Goal: Task Accomplishment & Management: Manage account settings

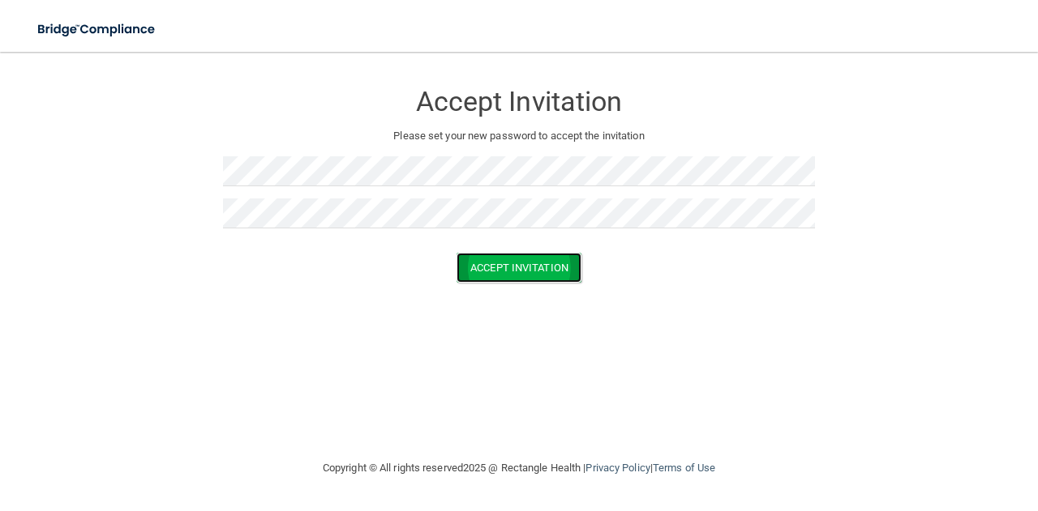
click at [511, 278] on button "Accept Invitation" at bounding box center [518, 268] width 125 height 30
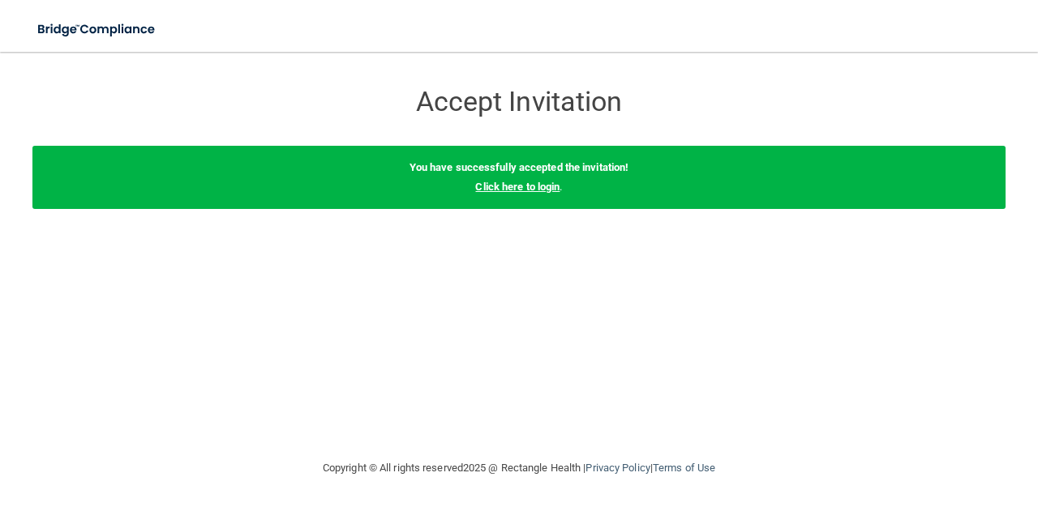
click at [510, 186] on link "Click here to login" at bounding box center [517, 187] width 84 height 12
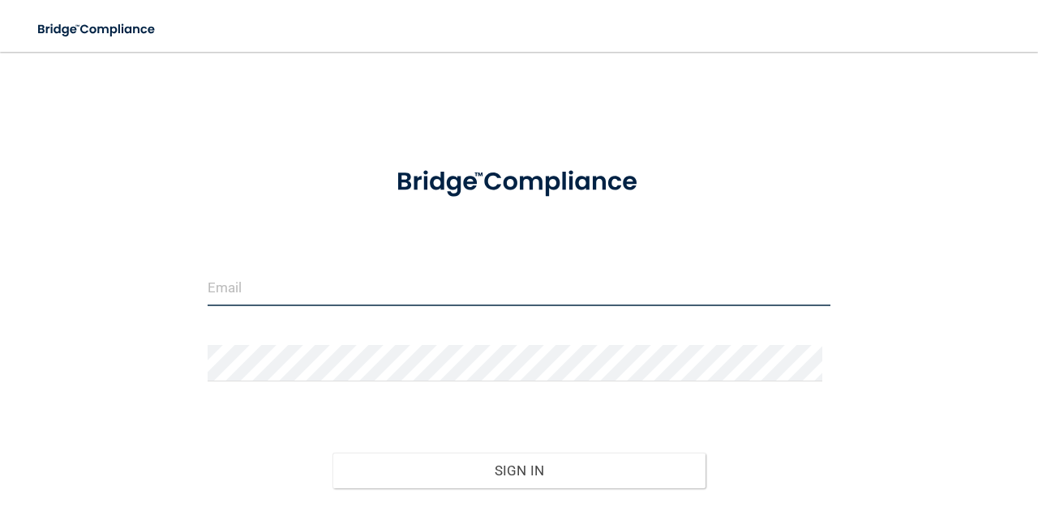
click at [341, 303] on input "email" at bounding box center [519, 288] width 623 height 36
type input "[EMAIL_ADDRESS][DOMAIN_NAME]"
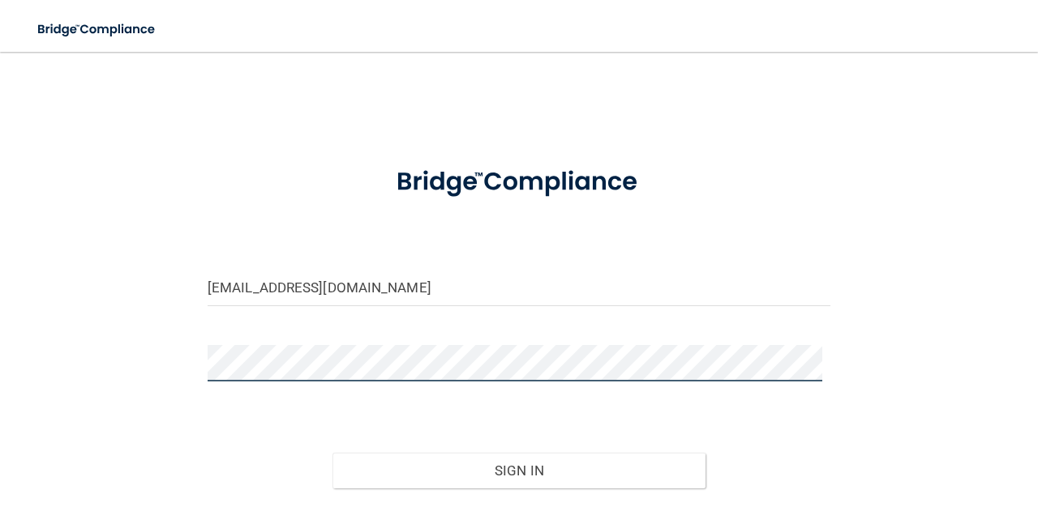
click at [0, 383] on main "[EMAIL_ADDRESS][DOMAIN_NAME] Invalid email/password. You don't have permission …" at bounding box center [519, 282] width 1038 height 460
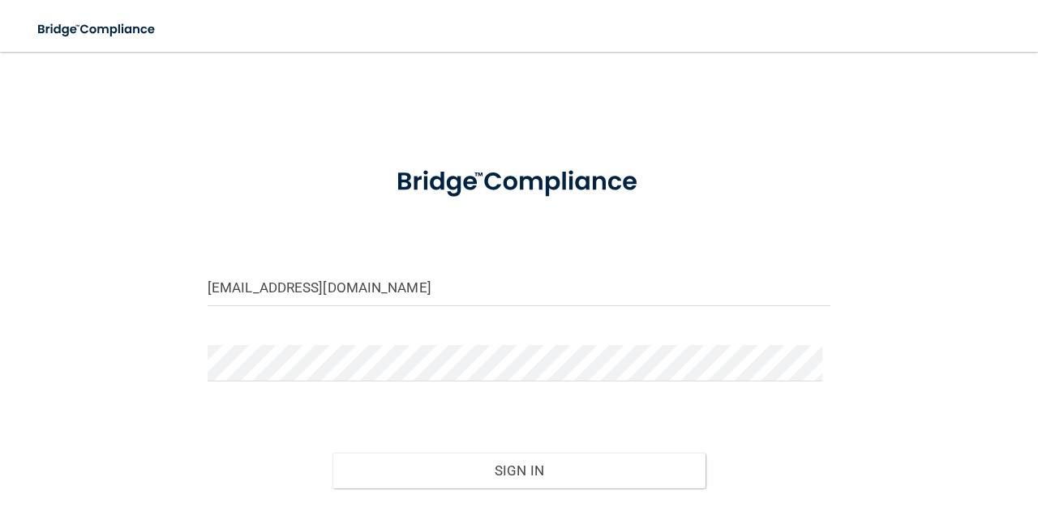
click at [807, 364] on keeper-lock "Open Keeper Popup" at bounding box center [809, 363] width 19 height 19
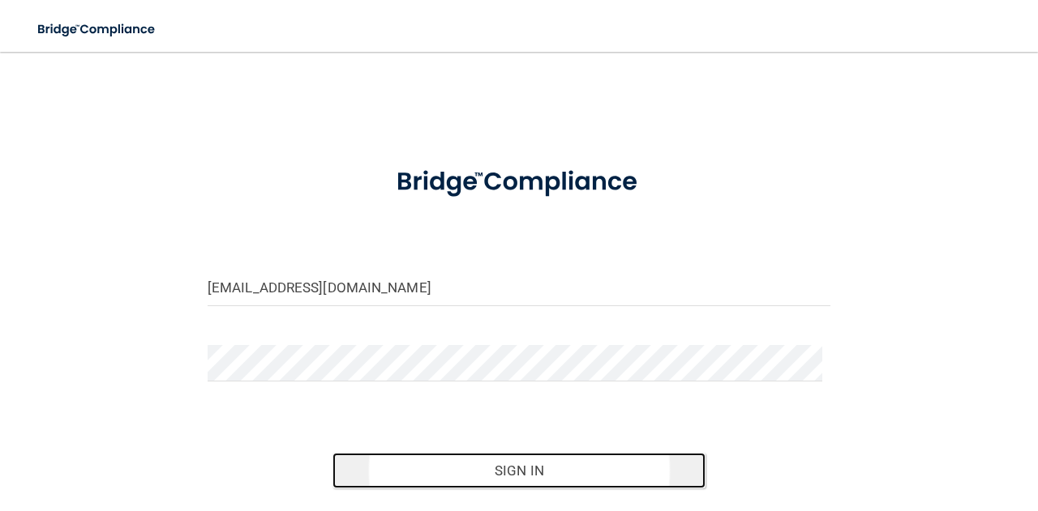
click at [518, 470] on button "Sign In" at bounding box center [519, 471] width 374 height 36
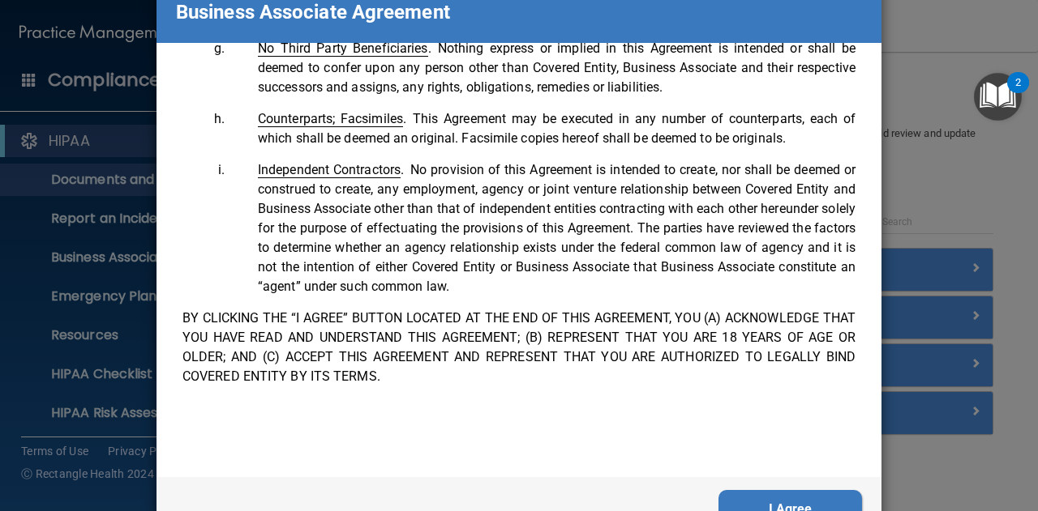
scroll to position [99, 0]
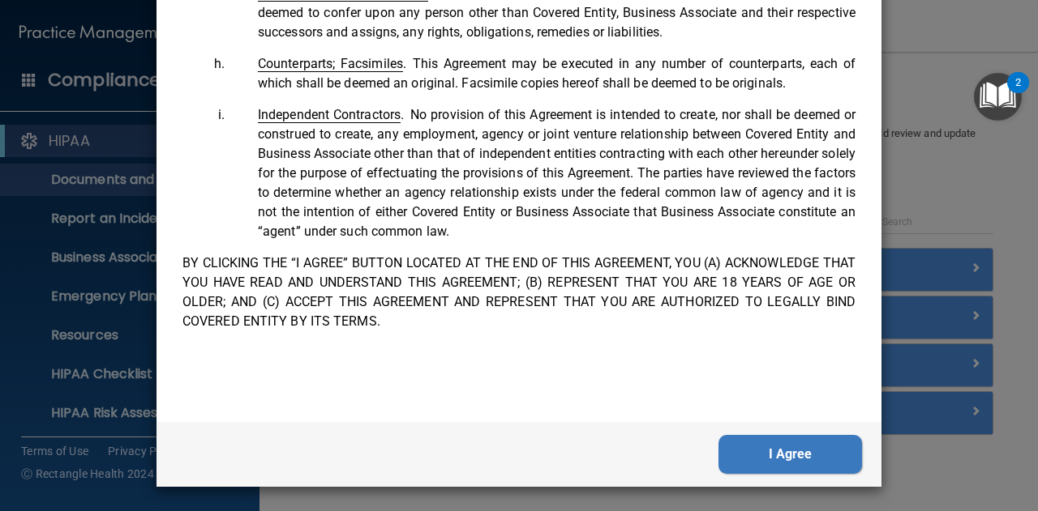
click at [777, 456] on button "I Agree" at bounding box center [789, 454] width 143 height 39
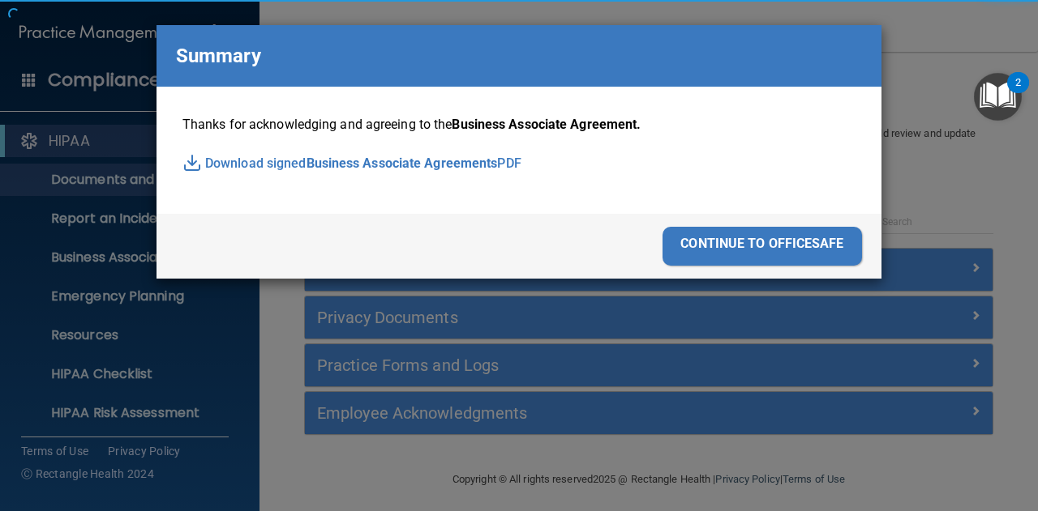
scroll to position [0, 0]
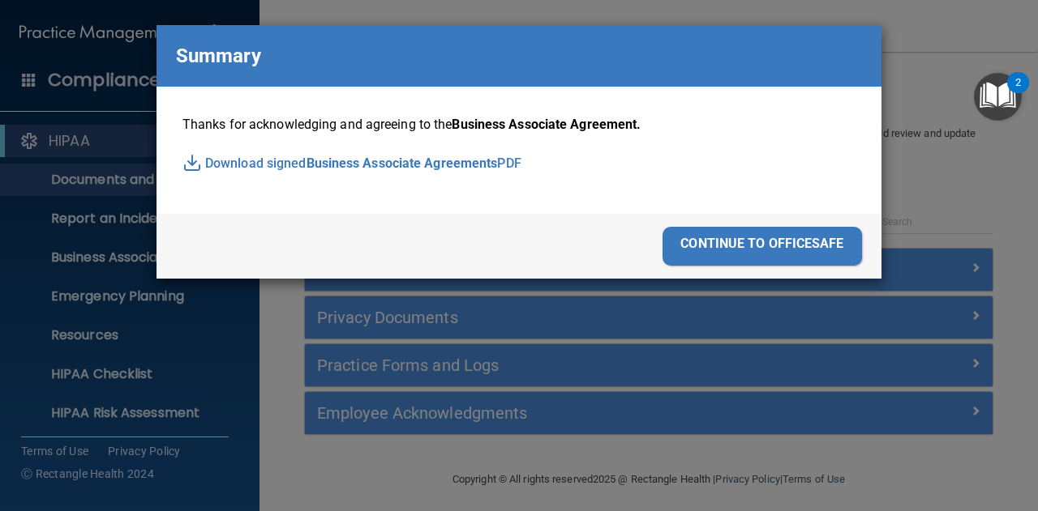
click at [302, 166] on p "Download signed Business Associate Agreements PDF" at bounding box center [518, 164] width 673 height 24
click at [738, 241] on div "continue to officesafe" at bounding box center [761, 246] width 199 height 39
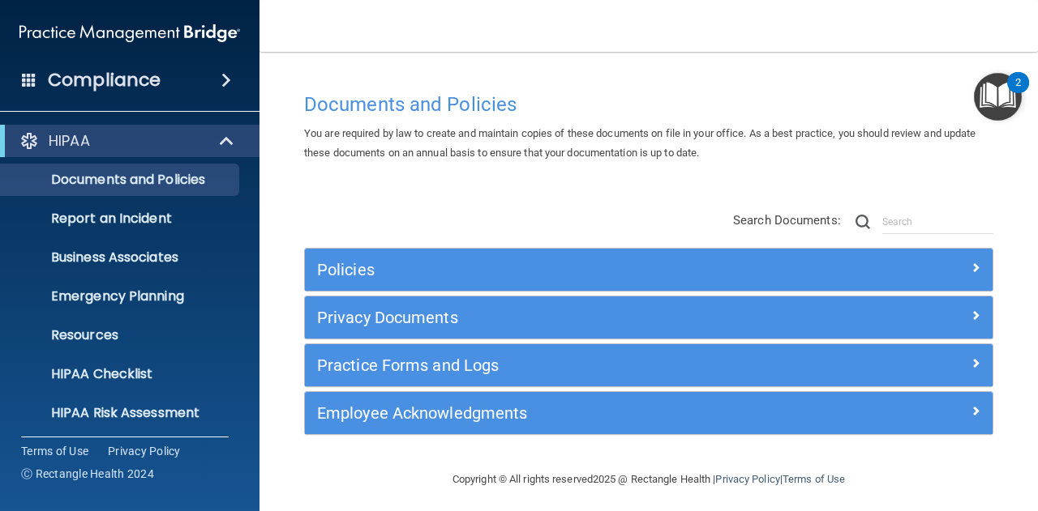
click at [154, 77] on h4 "Compliance" at bounding box center [104, 80] width 113 height 23
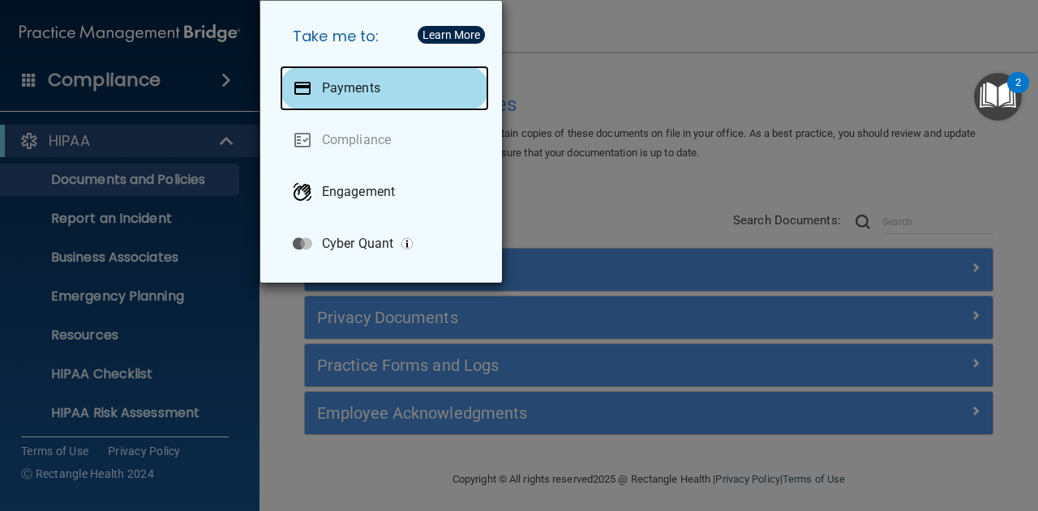
click at [351, 93] on p "Payments" at bounding box center [351, 88] width 58 height 16
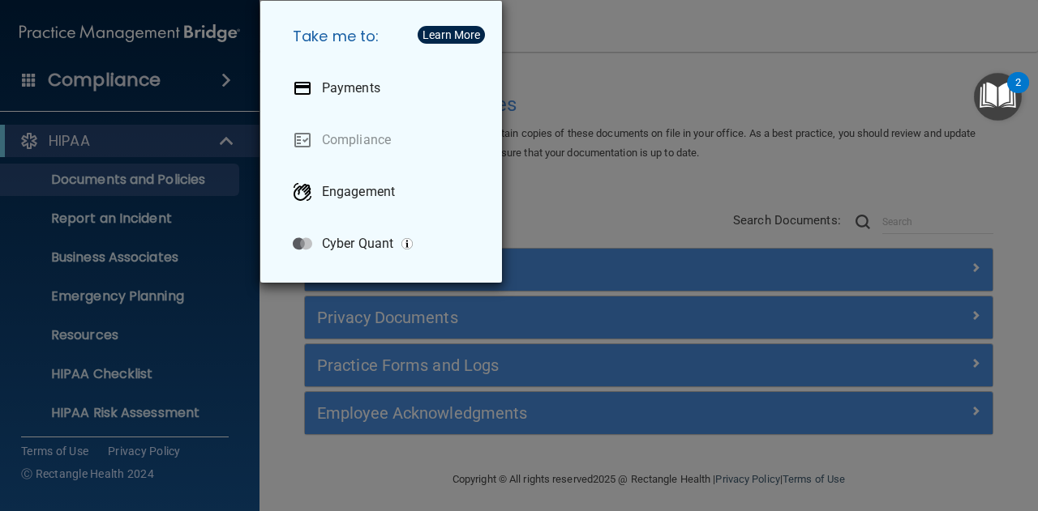
click at [743, 35] on div "Take me to: Payments Compliance Engagement Cyber Quant" at bounding box center [519, 255] width 1038 height 511
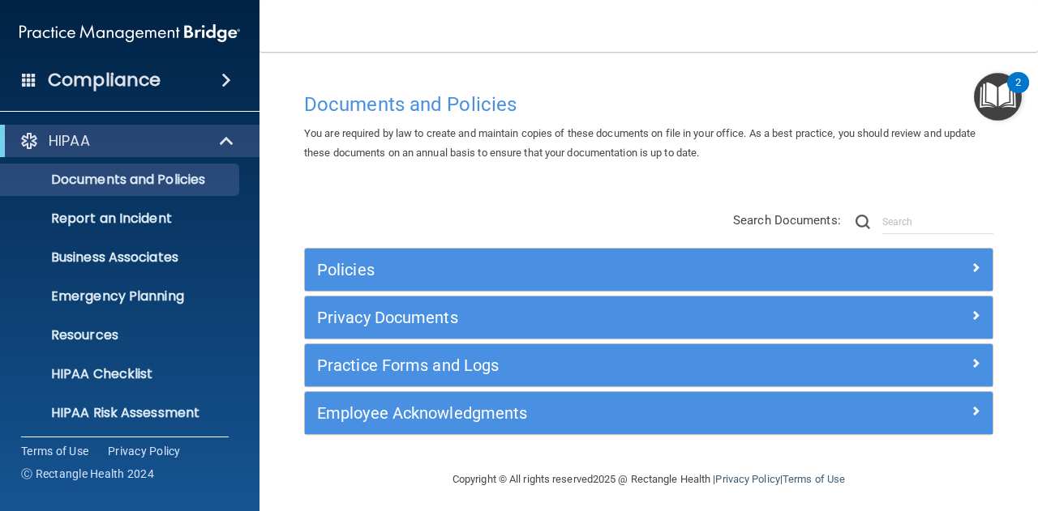
click at [221, 77] on span at bounding box center [226, 80] width 10 height 19
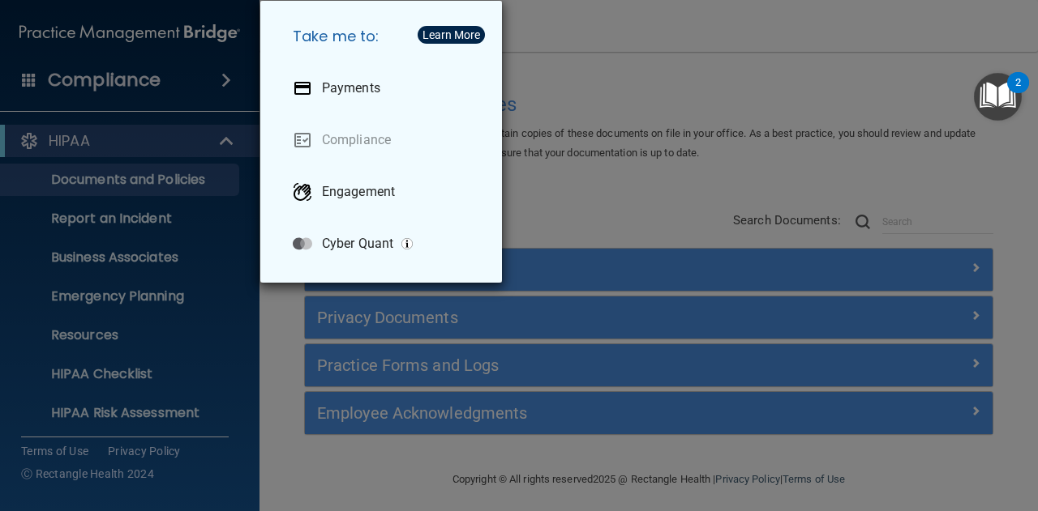
click at [73, 139] on div "Take me to: Payments Compliance Engagement Cyber Quant" at bounding box center [519, 255] width 1038 height 511
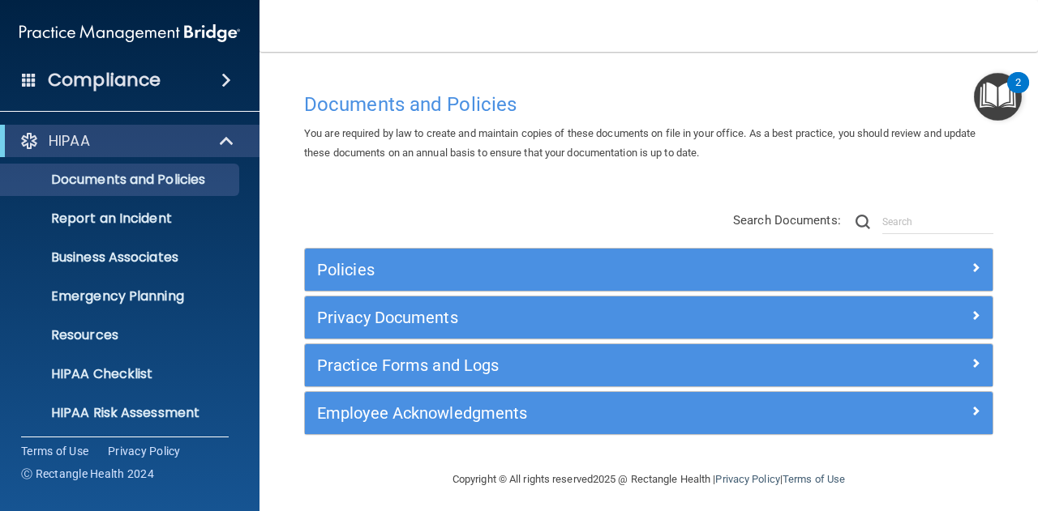
click at [222, 79] on span at bounding box center [226, 80] width 10 height 19
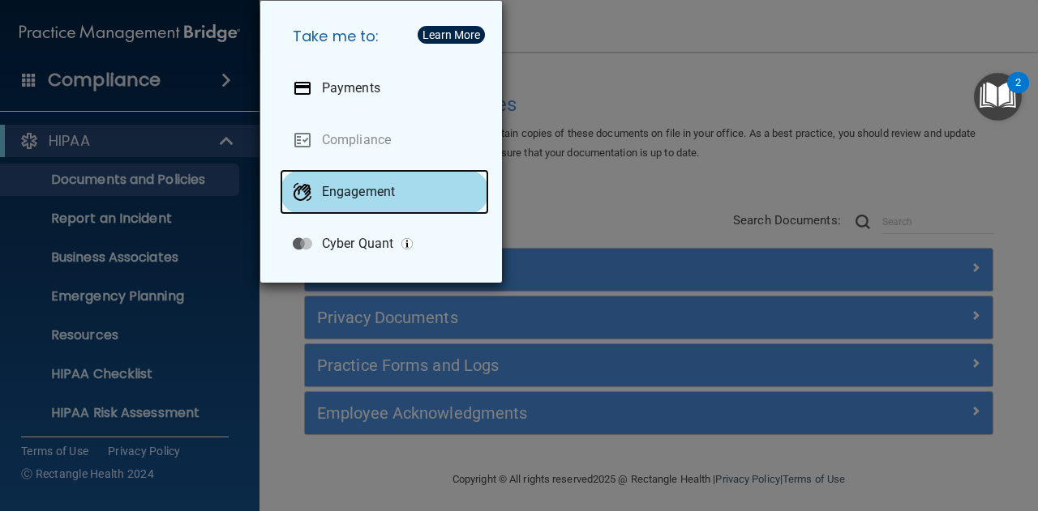
click at [321, 196] on div "Engagement" at bounding box center [384, 191] width 209 height 45
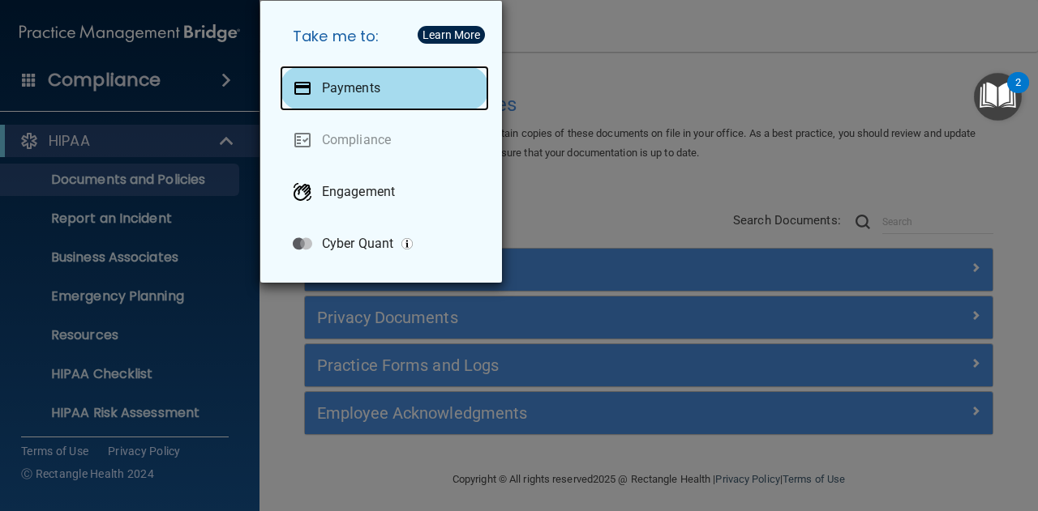
click at [329, 83] on p "Payments" at bounding box center [351, 88] width 58 height 16
click at [366, 90] on p "Payments" at bounding box center [351, 88] width 58 height 16
click at [357, 89] on p "Payments" at bounding box center [351, 88] width 58 height 16
